Goal: Communication & Community: Answer question/provide support

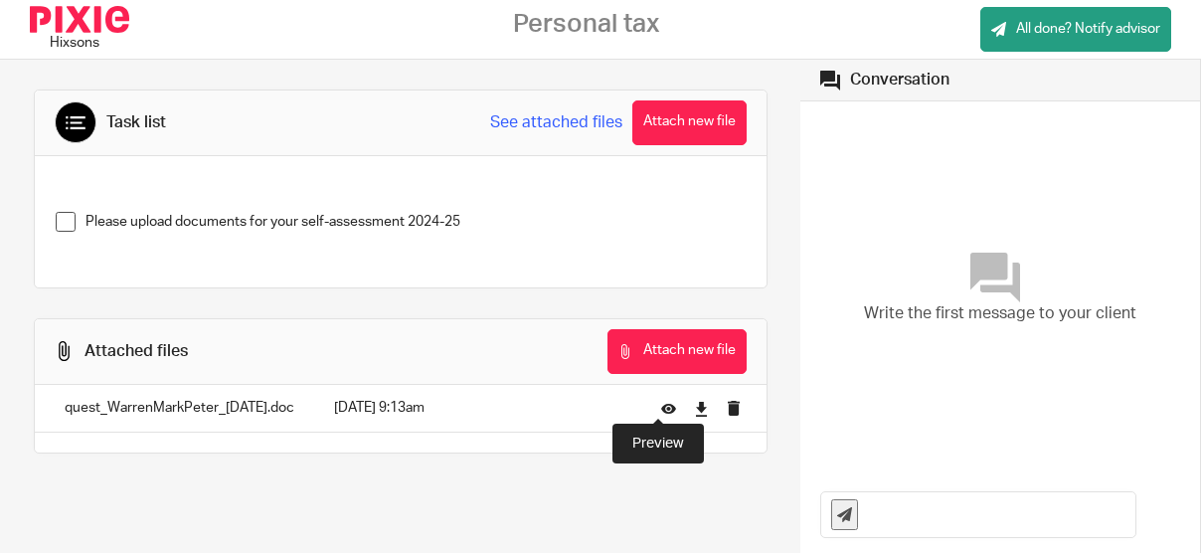
click at [662, 401] on icon at bounding box center [668, 408] width 15 height 15
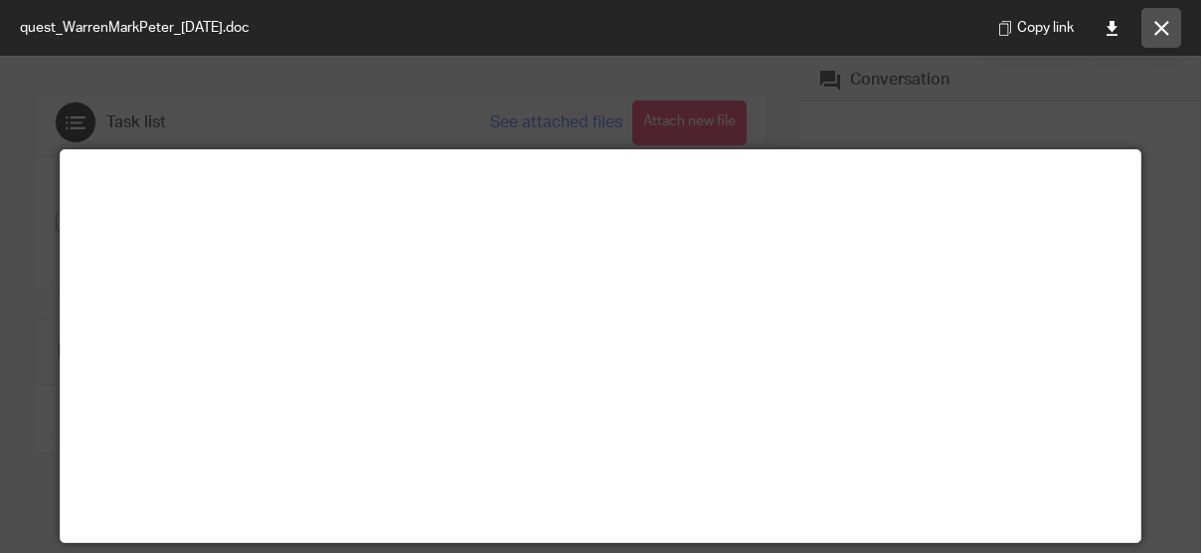
click at [1146, 21] on button at bounding box center [1162, 28] width 40 height 40
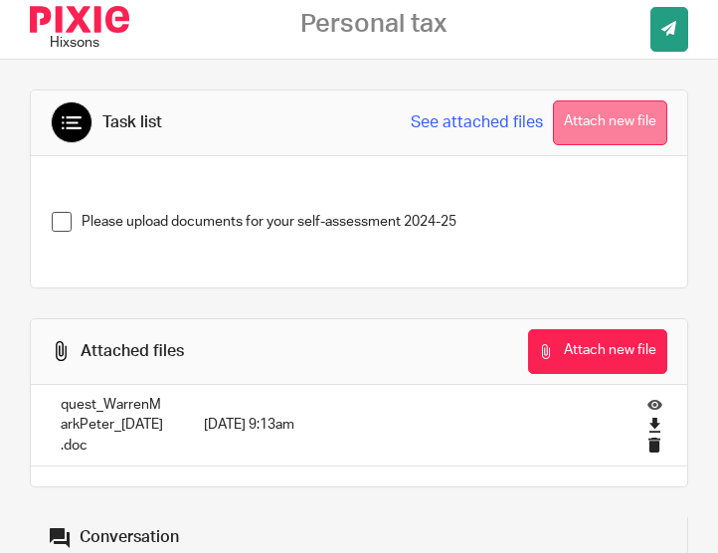
click at [587, 114] on button "Attach new file" at bounding box center [610, 122] width 114 height 45
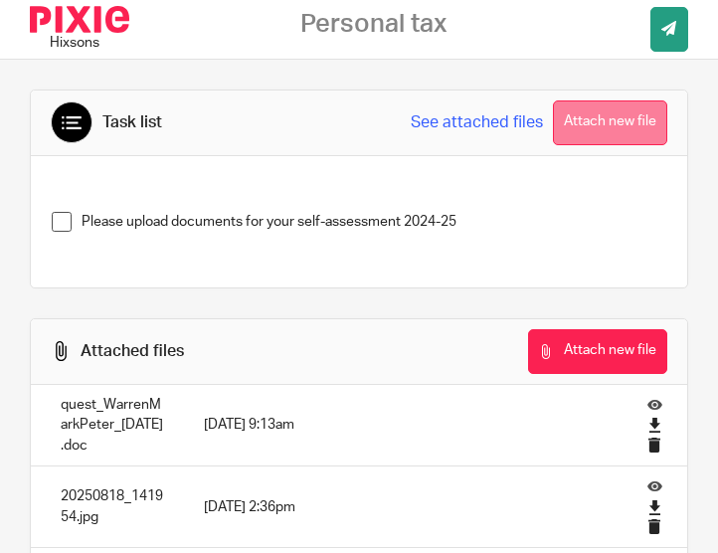
click at [587, 118] on button "Attach new file" at bounding box center [610, 122] width 114 height 45
click at [559, 117] on button "Attach new file" at bounding box center [610, 122] width 114 height 45
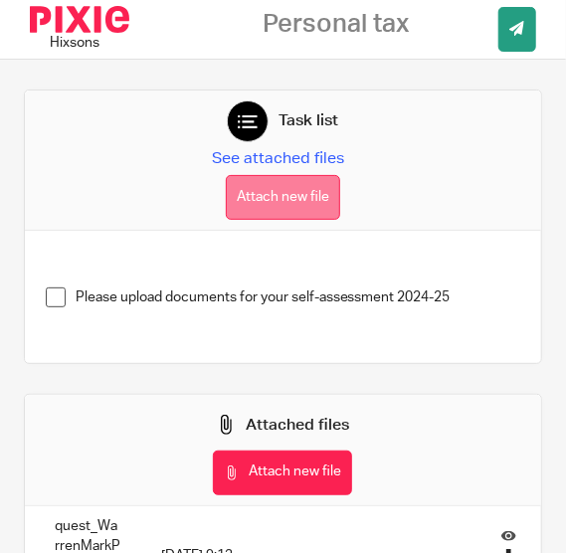
click at [263, 200] on button "Attach new file" at bounding box center [283, 197] width 114 height 45
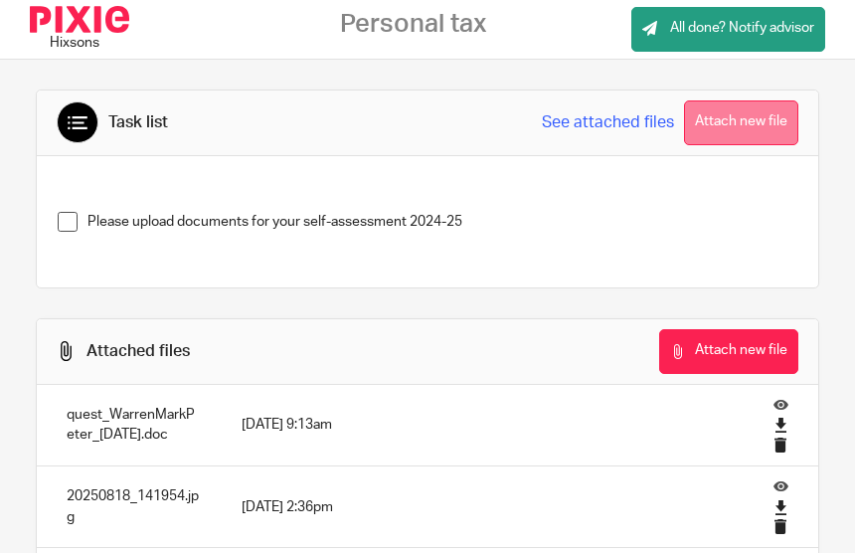
click at [565, 121] on button "Attach new file" at bounding box center [741, 122] width 114 height 45
click at [703, 120] on button "Attach new file" at bounding box center [741, 122] width 114 height 45
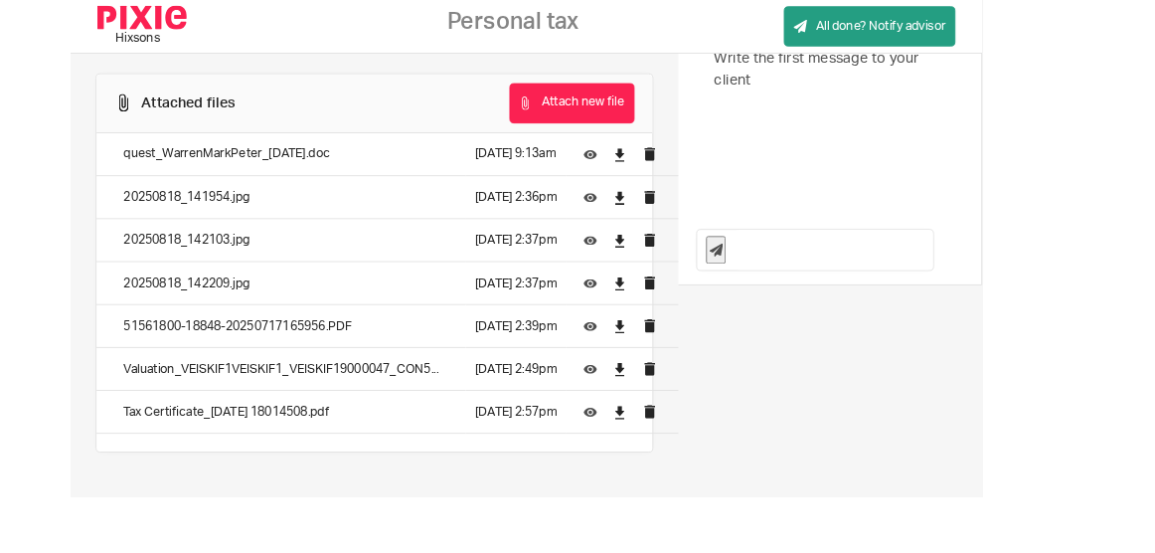
scroll to position [234, 0]
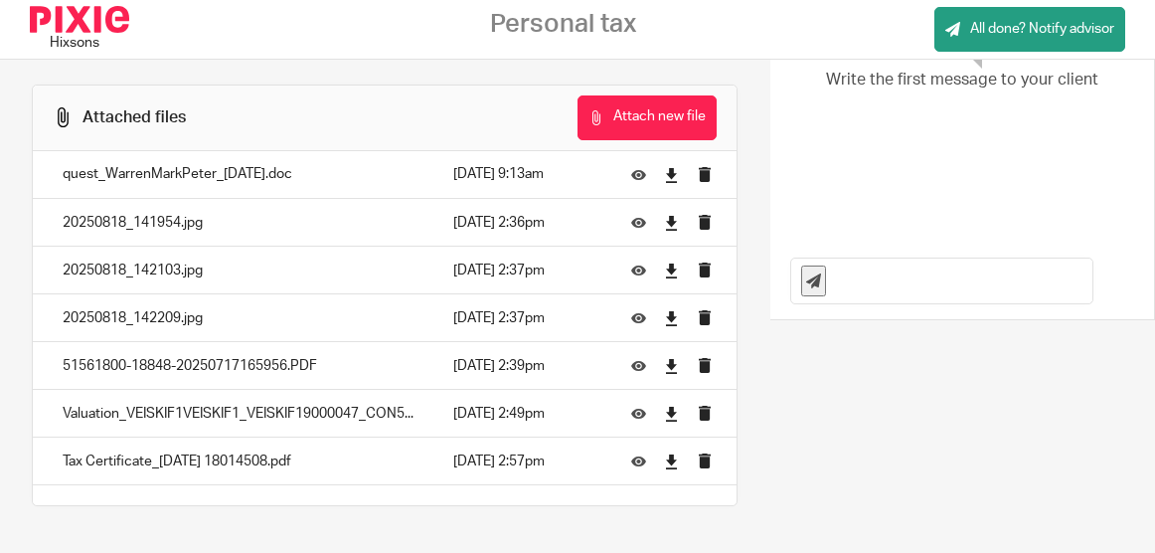
drag, startPoint x: 877, startPoint y: 283, endPoint x: 887, endPoint y: 295, distance: 15.5
click at [854, 283] on input "text" at bounding box center [964, 281] width 257 height 45
type input "Hi [PERSON_NAME],"
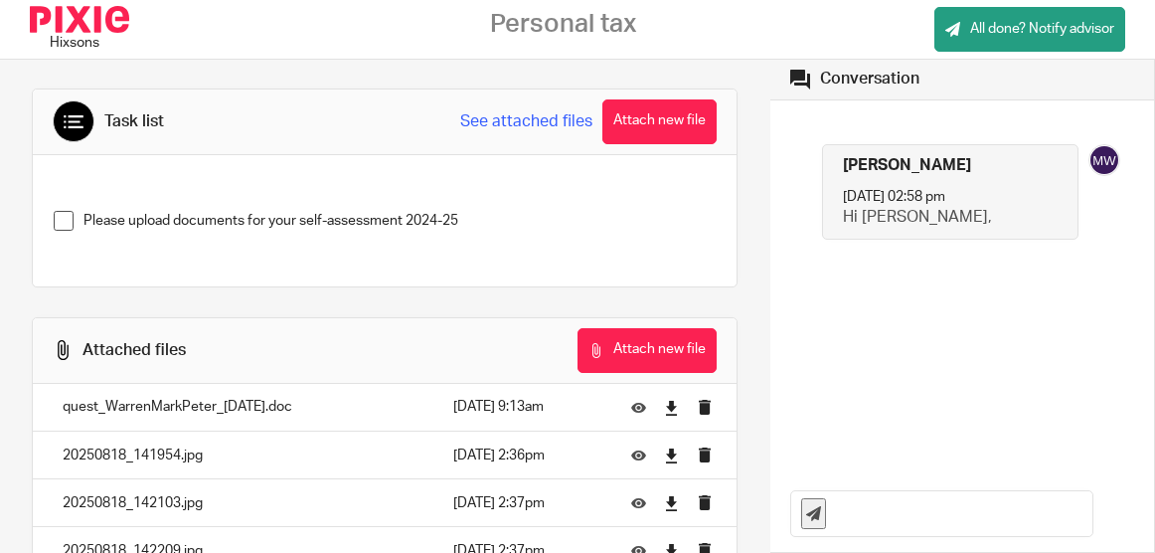
scroll to position [0, 0]
click at [854, 512] on input "text" at bounding box center [964, 514] width 257 height 45
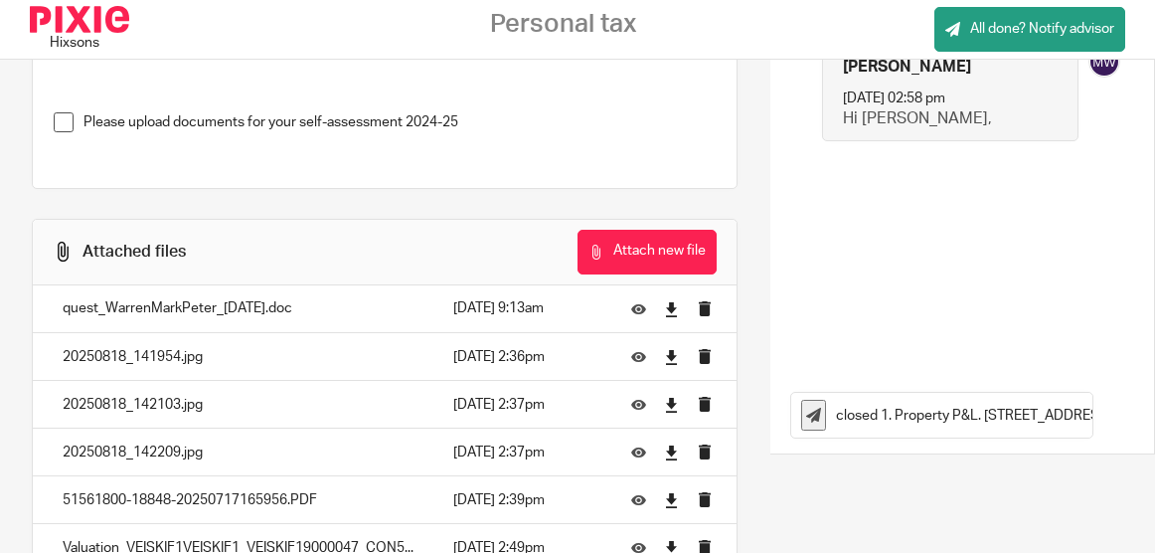
scroll to position [0, 191]
click at [854, 417] on input "Hi [PERSON_NAME] I have enclosed 1. Property P&L. [STREET_ADDRESS][PERSON_NAME]" at bounding box center [964, 415] width 257 height 45
click at [836, 418] on input "Hi [PERSON_NAME] I have enclosed 1. Property P&L. 2. [PERSON_NAME][GEOGRAPHIC_D…" at bounding box center [964, 415] width 257 height 45
click at [854, 414] on input "Hi [PERSON_NAME] I have enclosed (1) Property P&L. 2. [PERSON_NAME][GEOGRAPHIC_…" at bounding box center [964, 415] width 257 height 45
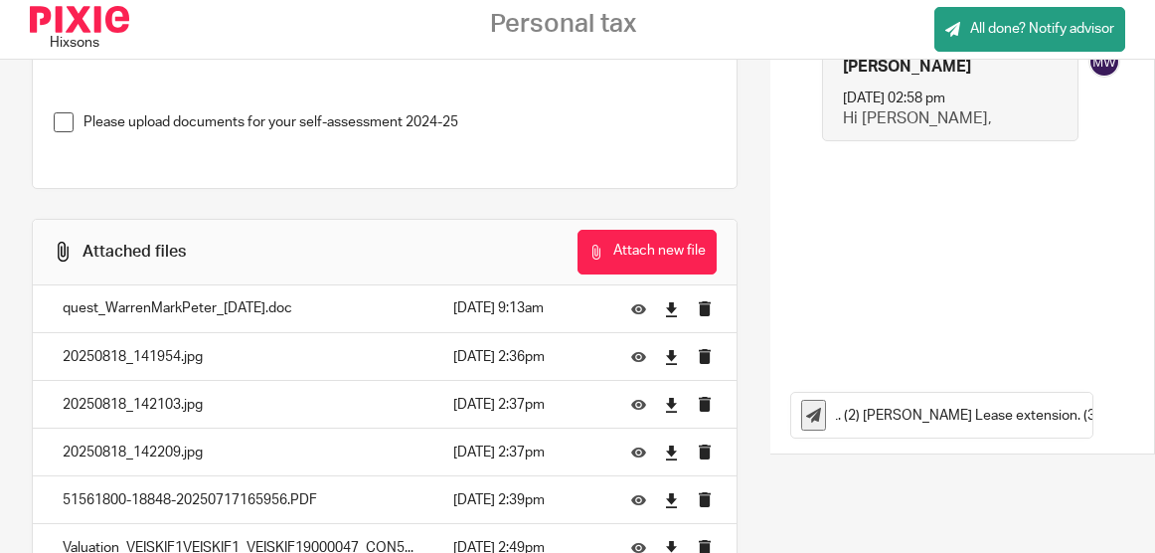
scroll to position [0, 331]
click at [854, 417] on input "Hi [PERSON_NAME] I have enclosed (1) Property P&L. (2) [PERSON_NAME] Lease exte…" at bounding box center [964, 415] width 257 height 45
click at [854, 415] on input "Hi [PERSON_NAME] I have enclosed (1) Property P&L. (2) [PERSON_NAME] Lease exte…" at bounding box center [964, 415] width 257 height 45
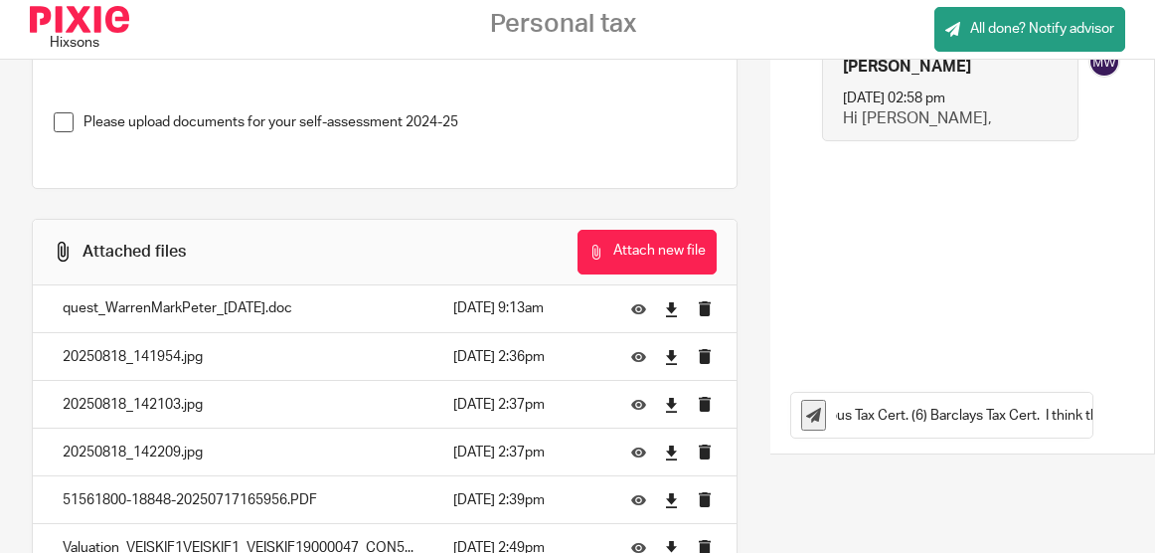
type input "Hi [PERSON_NAME] I have enclosed (1) Property P&L. (2) [PERSON_NAME] Lease exte…"
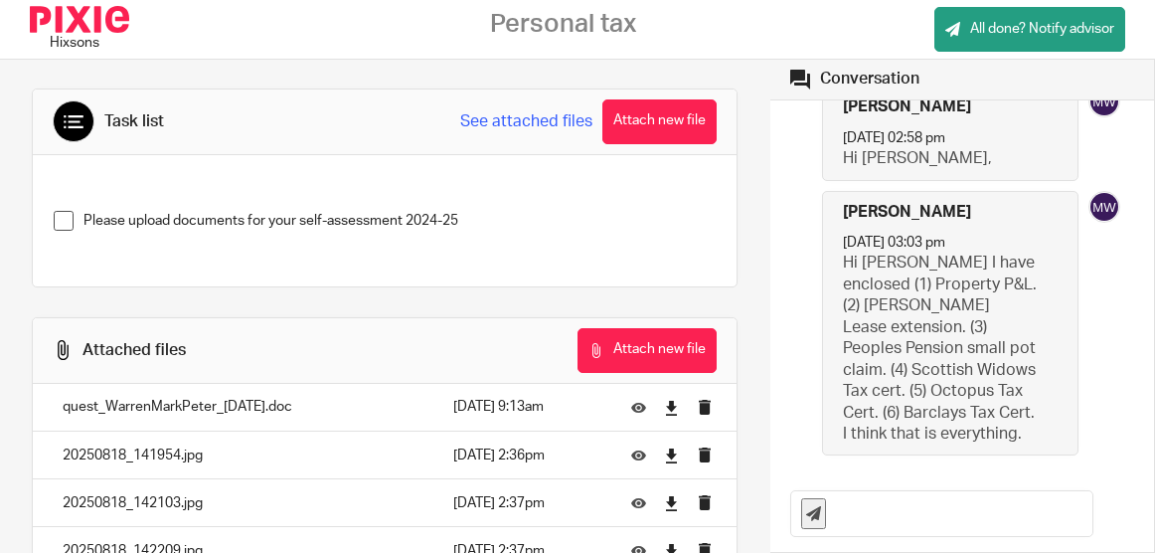
scroll to position [0, 0]
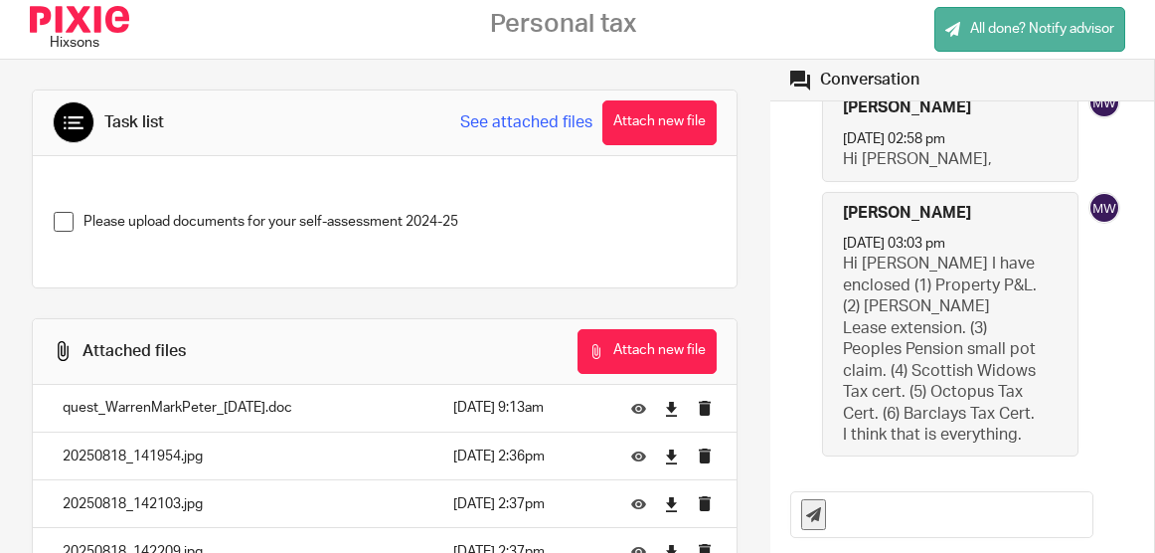
click at [854, 25] on span "All done? Notify advisor" at bounding box center [1043, 29] width 144 height 20
